Goal: Task Accomplishment & Management: Use online tool/utility

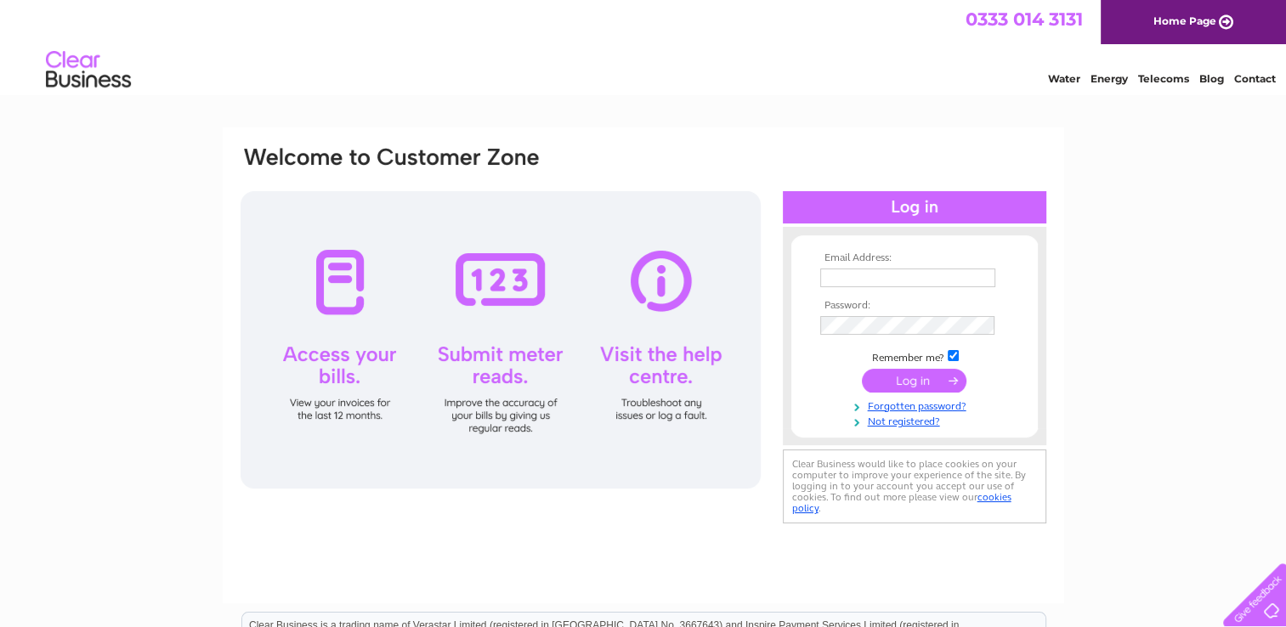
type input "accounts@everscot.co.uk"
click at [898, 383] on input "submit" at bounding box center [914, 381] width 105 height 24
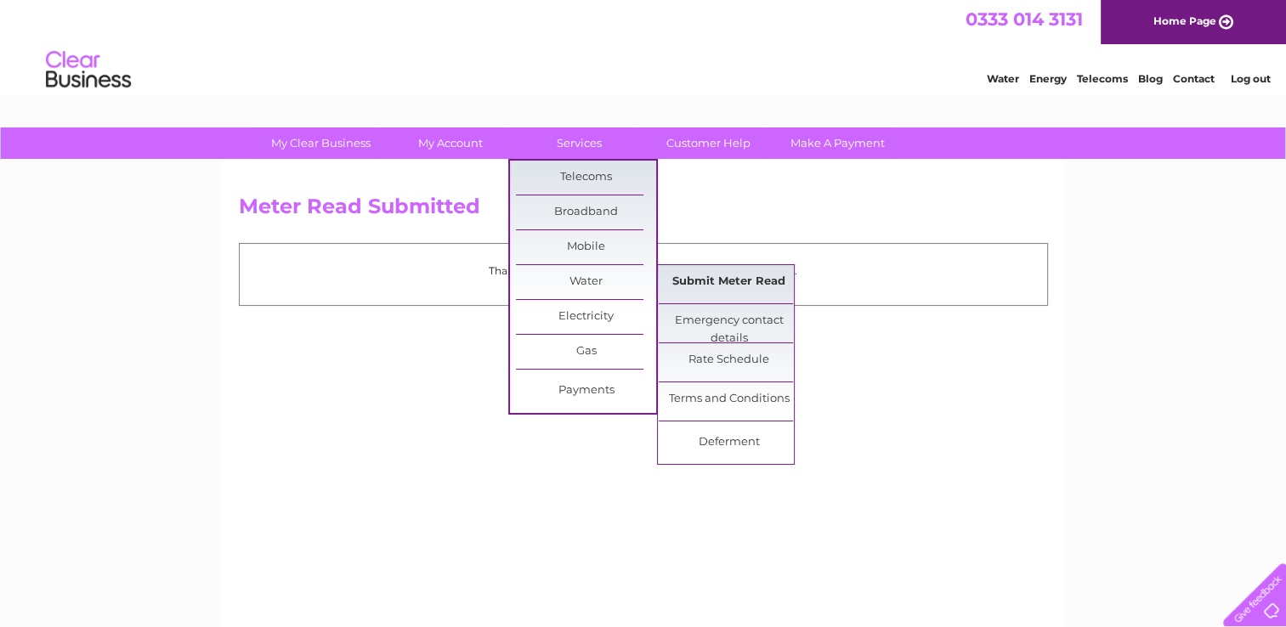
click at [741, 281] on link "Submit Meter Read" at bounding box center [729, 282] width 140 height 34
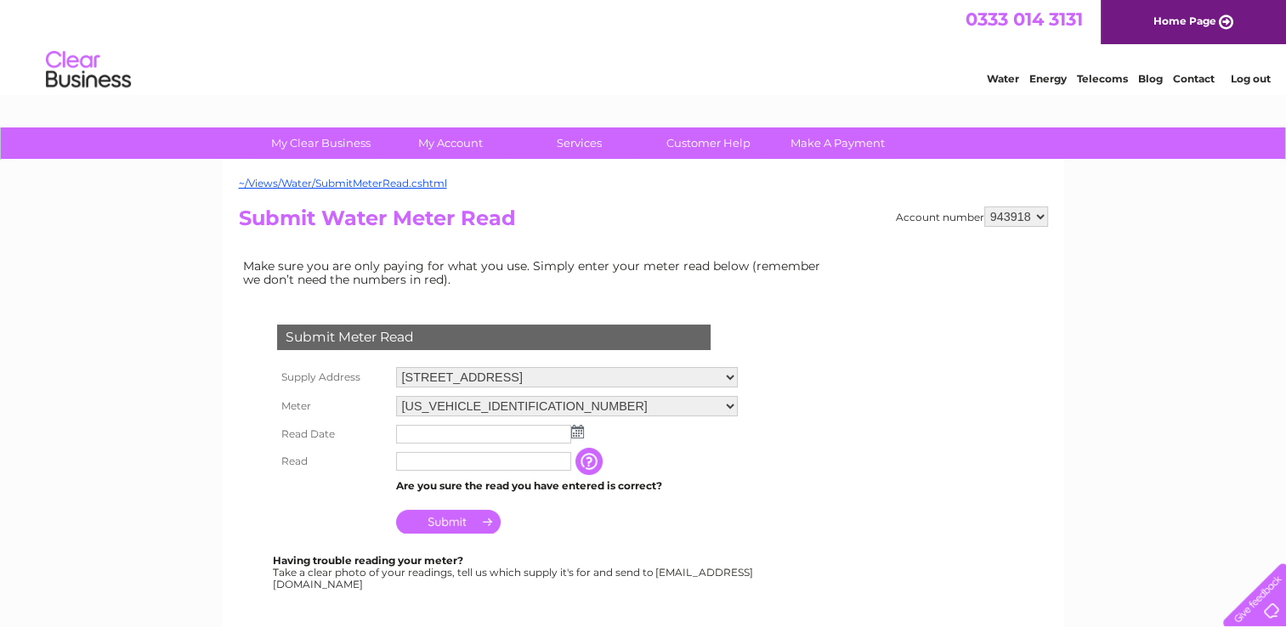
click at [508, 434] on input "text" at bounding box center [483, 434] width 175 height 19
click at [582, 432] on img at bounding box center [577, 432] width 13 height 14
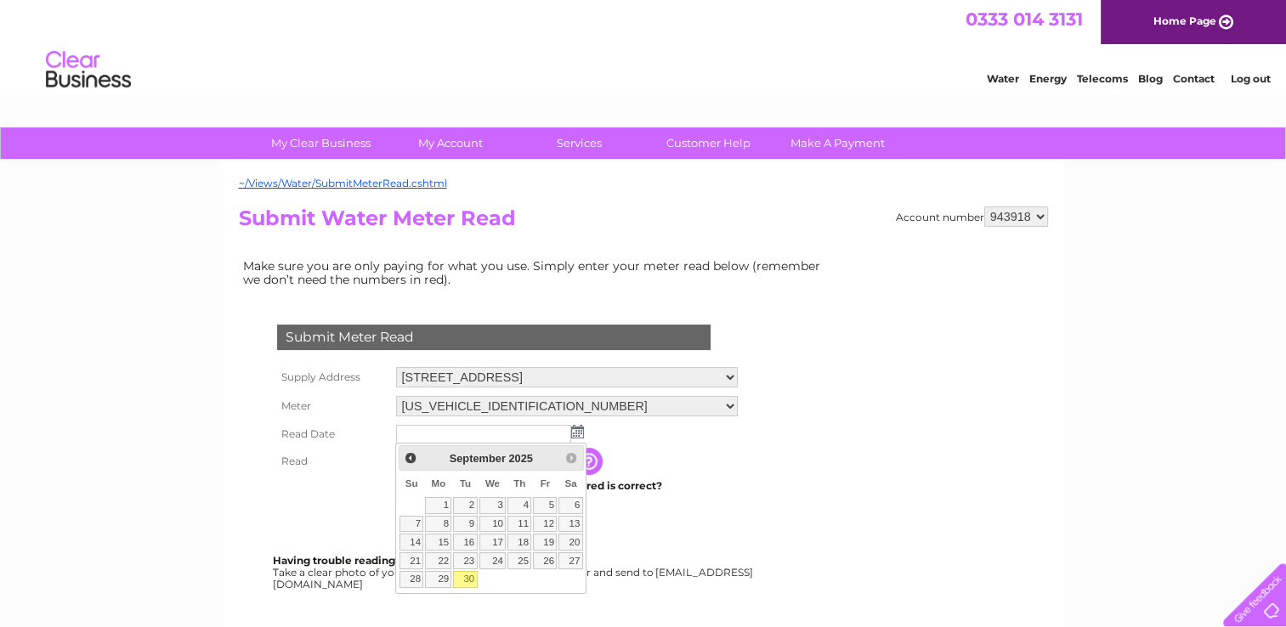
click at [468, 577] on link "30" at bounding box center [465, 579] width 24 height 17
type input "[DATE]"
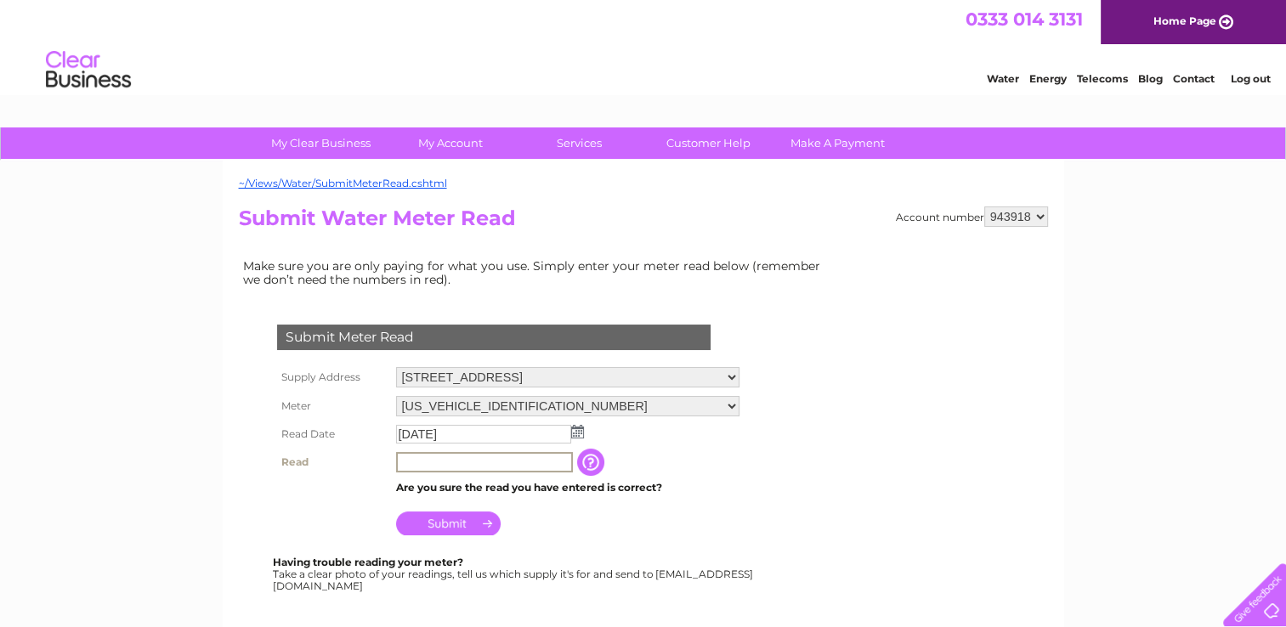
click at [430, 457] on input "text" at bounding box center [484, 462] width 177 height 20
paste input "9306"
type input "9306"
click at [459, 517] on input "Submit" at bounding box center [448, 524] width 105 height 24
